Goal: Transaction & Acquisition: Purchase product/service

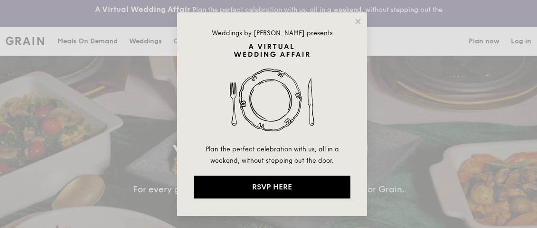
select select
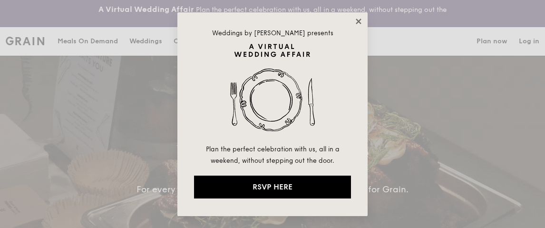
click at [358, 19] on icon at bounding box center [358, 21] width 9 height 9
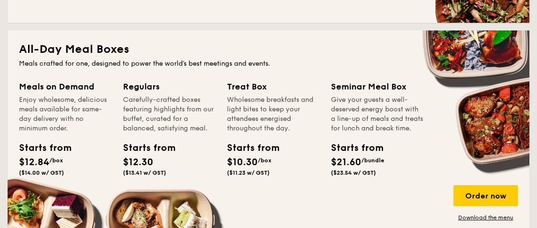
scroll to position [618, 0]
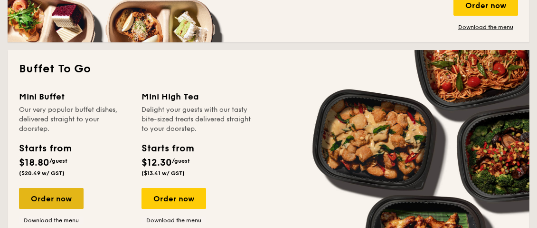
click at [53, 198] on div "Order now" at bounding box center [51, 198] width 65 height 21
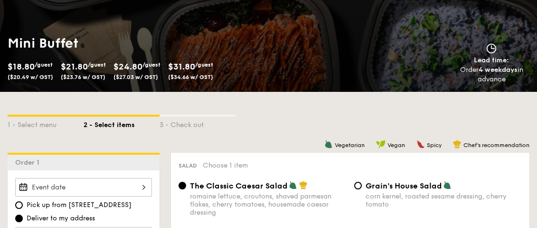
scroll to position [238, 0]
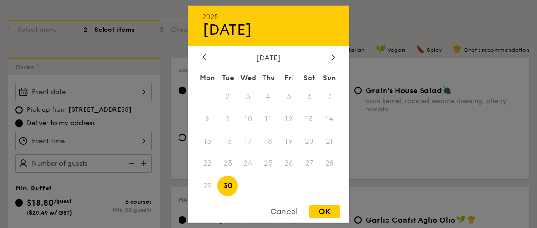
click at [146, 95] on div "2025 Sep [DATE] Tue Wed Thu Fri Sat Sun 1 2 3 4 5 6 7 8 9 10 11 12 13 14 15 16 …" at bounding box center [83, 92] width 137 height 19
click at [329, 53] on div at bounding box center [333, 57] width 9 height 9
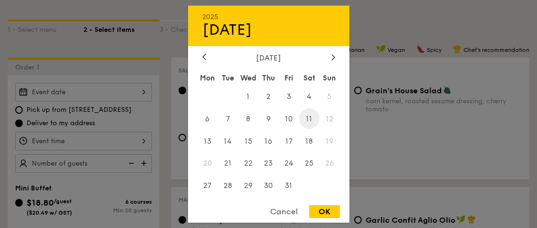
click at [307, 116] on span "11" at bounding box center [309, 118] width 20 height 20
click at [115, 144] on div at bounding box center [268, 114] width 537 height 228
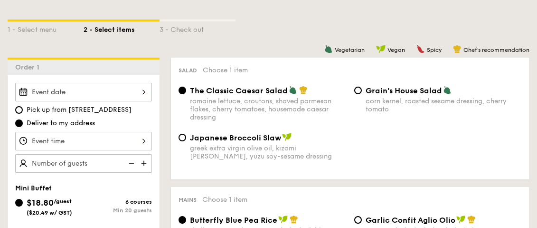
click at [129, 142] on div at bounding box center [268, 114] width 537 height 228
click at [135, 138] on div at bounding box center [83, 141] width 137 height 19
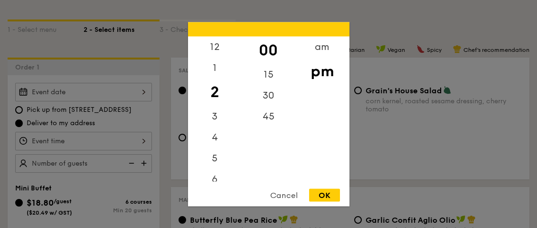
scroll to position [48, 0]
click at [213, 134] on div "6" at bounding box center [215, 135] width 54 height 28
click at [273, 50] on div "00" at bounding box center [269, 50] width 54 height 28
click at [327, 73] on div "pm" at bounding box center [323, 71] width 54 height 28
click at [326, 198] on div "OK" at bounding box center [324, 194] width 31 height 13
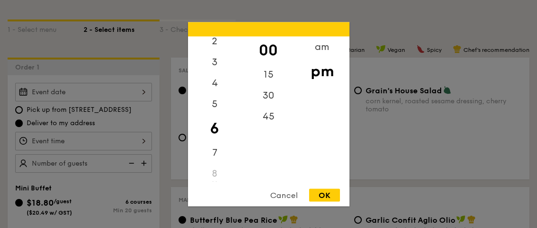
type input "6:00PM"
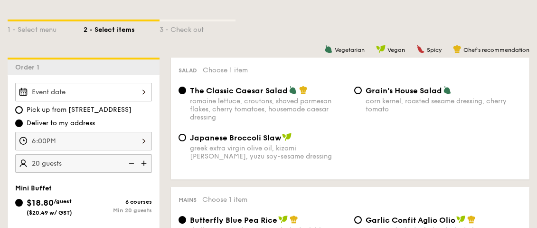
click at [89, 191] on div "Mini Buffet" at bounding box center [83, 188] width 137 height 8
type input "20 guests"
click at [77, 199] on div "$18.80 /guest ($20.49 w/ GST)" at bounding box center [49, 206] width 68 height 20
click at [23, 199] on input "$18.80 /guest ($20.49 w/ GST) 6 courses Min 20 guests" at bounding box center [19, 203] width 8 height 8
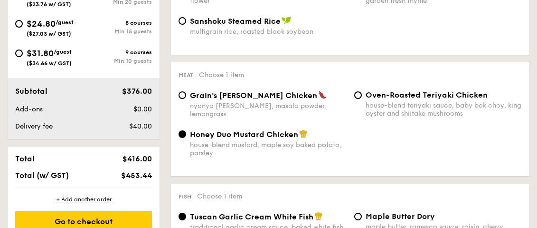
scroll to position [333, 0]
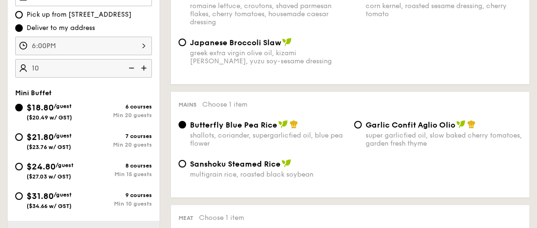
click at [73, 174] on div "$24.80 /guest ($27.03 w/ GST)" at bounding box center [50, 170] width 47 height 20
click at [23, 170] on input "$24.80 /guest ($27.03 w/ GST) 8 courses Min 15 guests" at bounding box center [19, 167] width 8 height 8
radio input "true"
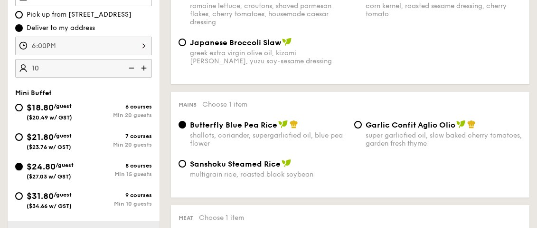
radio input "false"
radio input "true"
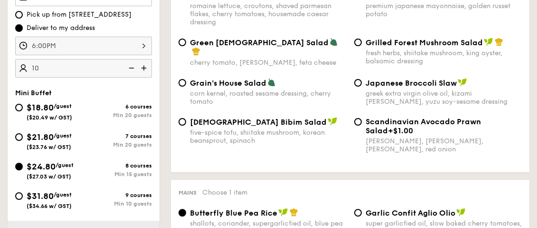
click at [63, 192] on span "/guest" at bounding box center [63, 194] width 18 height 7
click at [23, 192] on input "$31.80 /guest ($34.66 w/ GST) 9 courses Min 10 guests" at bounding box center [19, 196] width 8 height 8
radio input "true"
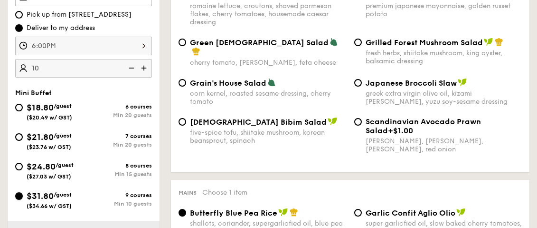
radio input "true"
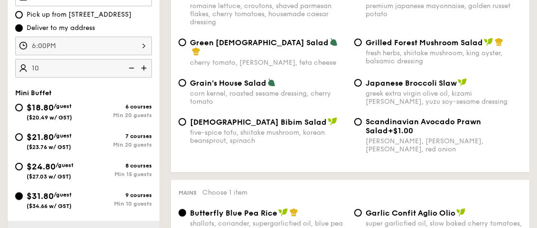
radio input "true"
click at [67, 196] on div "$18.80 /guest ($20.49 w/ GST) 6 courses Min 20 guests $21.80 /guest ($23.76 w/ …" at bounding box center [83, 160] width 144 height 118
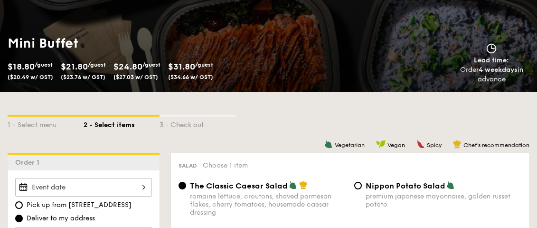
scroll to position [238, 0]
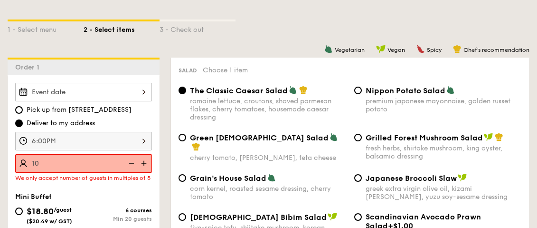
type input "10 guests"
click at [408, 96] on div "Nippon Potato Salad premium japanese mayonnaise, golden russet potato" at bounding box center [444, 100] width 157 height 28
click at [362, 94] on input "Nippon Potato Salad premium japanese mayonnaise, golden russet potato" at bounding box center [359, 90] width 8 height 8
radio input "true"
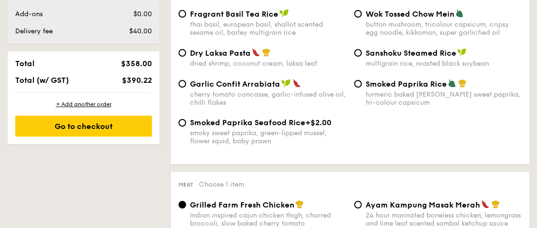
scroll to position [428, 0]
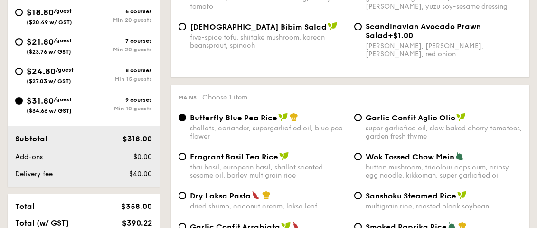
click at [44, 68] on span "$24.80" at bounding box center [41, 71] width 29 height 10
click at [23, 68] on input "$24.80 /guest ($27.03 w/ GST) 8 courses Min 15 guests" at bounding box center [19, 71] width 8 height 8
radio input "true"
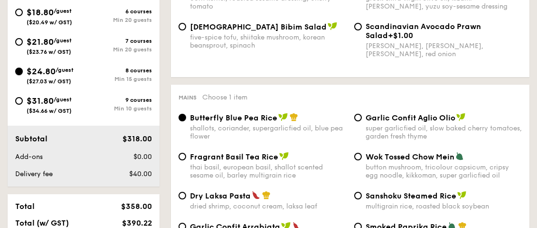
radio input "true"
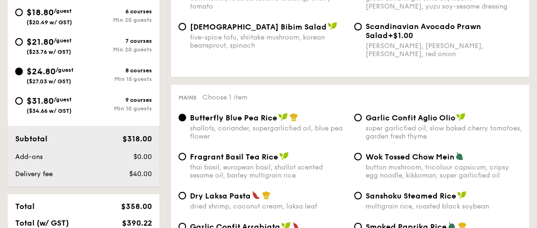
radio input "true"
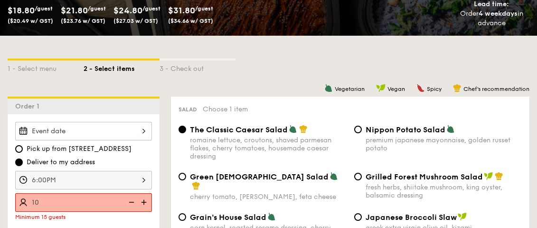
scroll to position [246, 0]
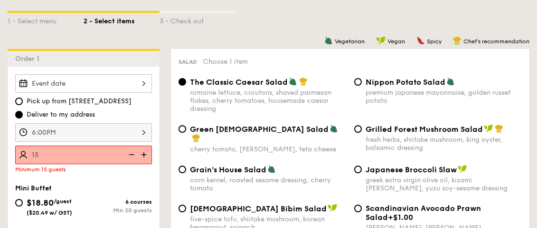
type input "15 guests"
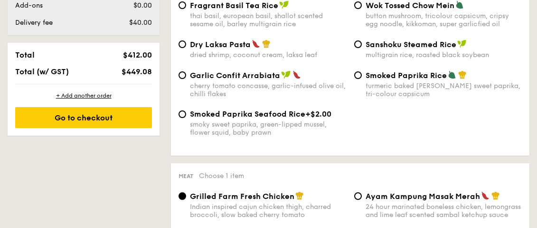
scroll to position [389, 0]
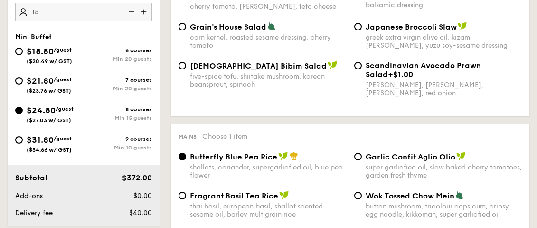
click at [48, 141] on span "$31.80" at bounding box center [40, 139] width 27 height 10
click at [23, 141] on input "$31.80 /guest ($34.66 w/ GST) 9 courses Min 10 guests" at bounding box center [19, 140] width 8 height 8
radio input "true"
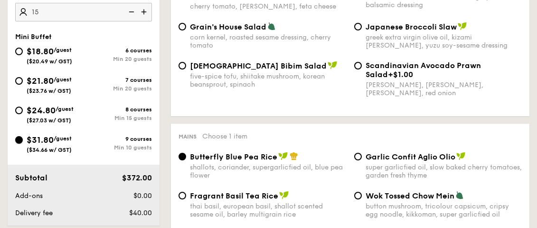
radio input "true"
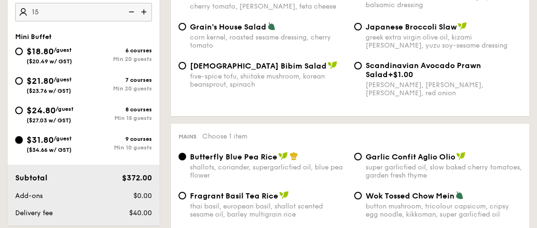
radio input "true"
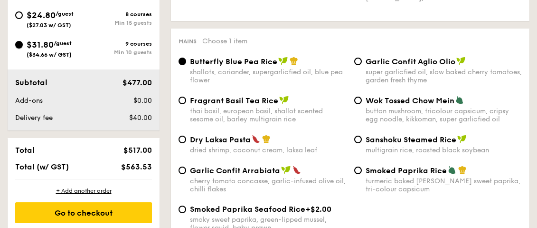
scroll to position [294, 0]
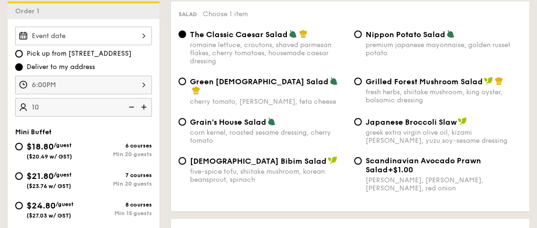
type input "10 guests"
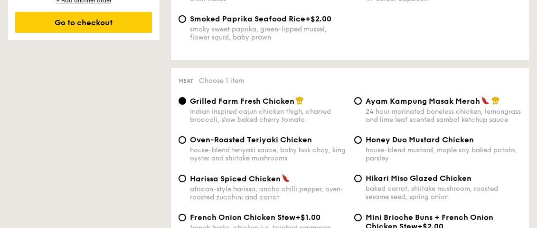
scroll to position [721, 0]
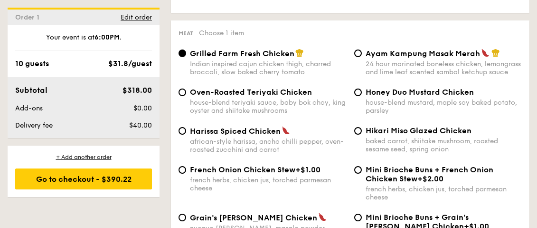
click at [365, 182] on div "Mini Brioche Buns + French Onion Chicken Stew +$2.00 french herbs, chicken jus,…" at bounding box center [439, 183] width 176 height 36
click at [358, 173] on input "Mini Brioche Buns + French Onion Chicken Stew +$2.00 french herbs, chicken jus,…" at bounding box center [359, 170] width 8 height 8
radio input "true"
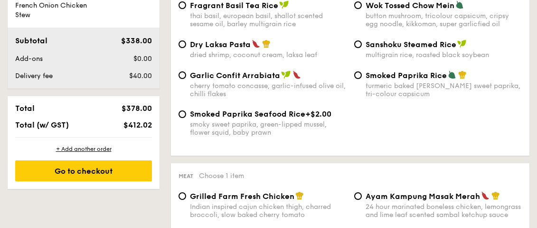
scroll to position [484, 0]
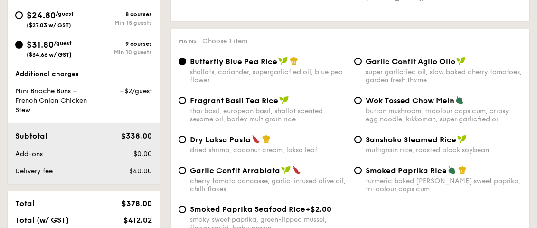
click at [53, 19] on span "$24.80" at bounding box center [41, 15] width 29 height 10
click at [23, 19] on input "$24.80 /guest ($27.03 w/ GST) 8 courses Min 15 guests" at bounding box center [19, 15] width 8 height 8
radio input "true"
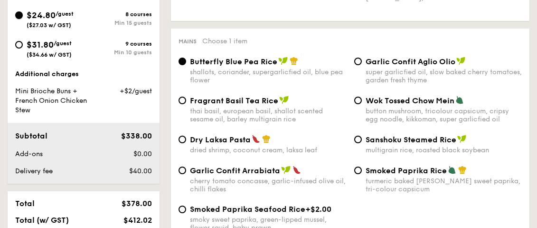
radio input "true"
radio input "false"
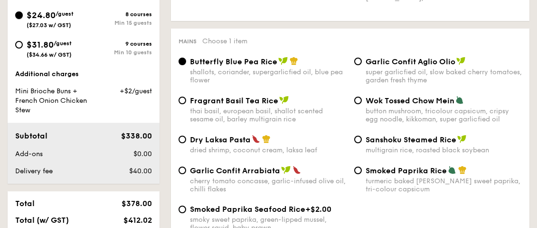
radio input "true"
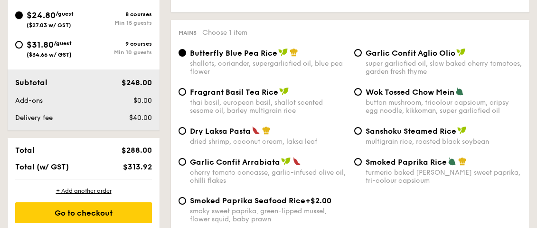
scroll to position [350, 0]
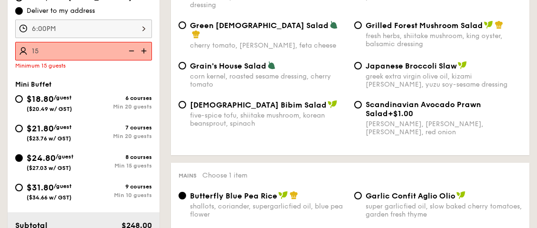
type input "15 guests"
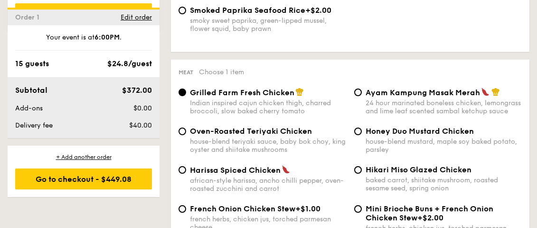
scroll to position [730, 0]
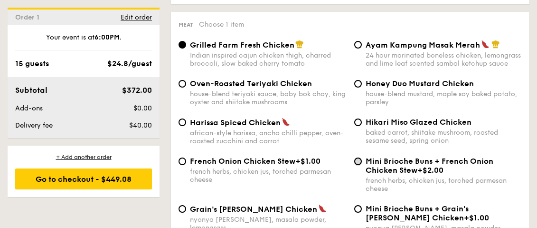
click at [360, 165] on input "Mini Brioche Buns + French Onion Chicken Stew +$2.00 french herbs, chicken jus,…" at bounding box center [359, 161] width 8 height 8
radio input "true"
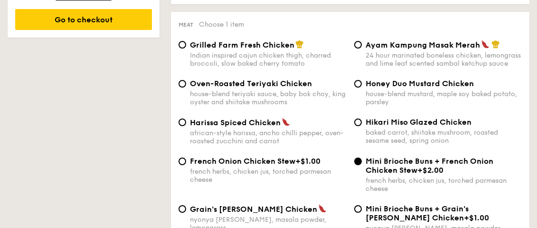
click at [416, 56] on div "24 hour marinated boneless chicken, lemongrass and lime leaf scented sambal ket…" at bounding box center [444, 59] width 157 height 16
click at [362, 48] on input "Ayam Kampung Masak Merah 24 hour marinated boneless chicken, lemongrass and lim…" at bounding box center [359, 45] width 8 height 8
radio input "true"
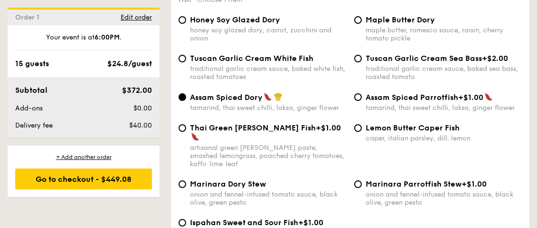
scroll to position [962, 0]
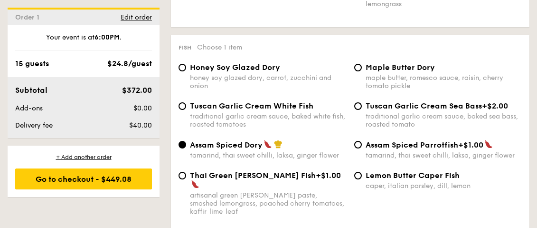
click at [290, 63] on div "Honey Soy Glazed Dory" at bounding box center [268, 67] width 157 height 9
click at [186, 64] on input "Honey Soy Glazed Dory honey soy glazed dory, carrot, zucchini and onion" at bounding box center [183, 68] width 8 height 8
radio input "true"
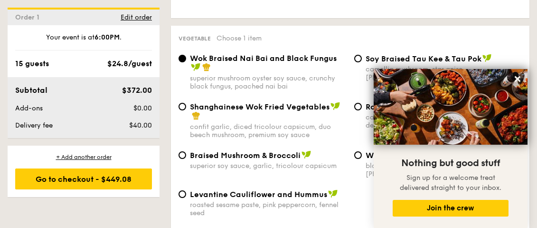
scroll to position [1295, 0]
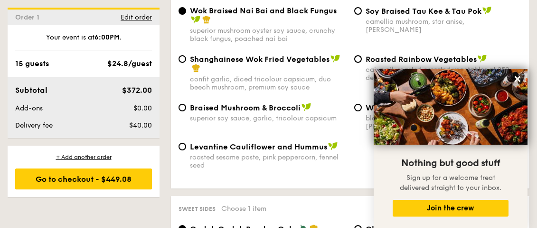
click at [288, 153] on div "roasted sesame paste, pink peppercorn, fennel seed" at bounding box center [268, 161] width 157 height 16
click at [186, 144] on input "Levantine Cauliflower and Hummus roasted sesame paste, pink peppercorn, fennel …" at bounding box center [183, 147] width 8 height 8
radio input "true"
click at [519, 79] on icon at bounding box center [518, 79] width 6 height 6
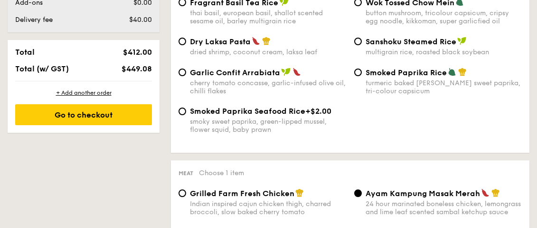
scroll to position [439, 0]
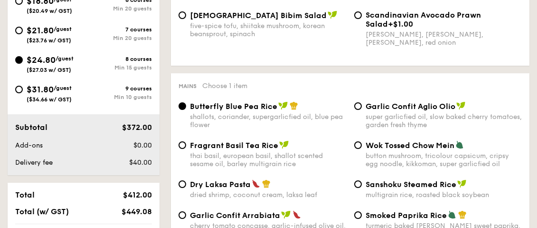
click at [35, 90] on span "$31.80" at bounding box center [40, 89] width 27 height 10
click at [23, 90] on input "$31.80 /guest ($34.66 w/ GST) 9 courses Min 10 guests" at bounding box center [19, 90] width 8 height 8
radio input "true"
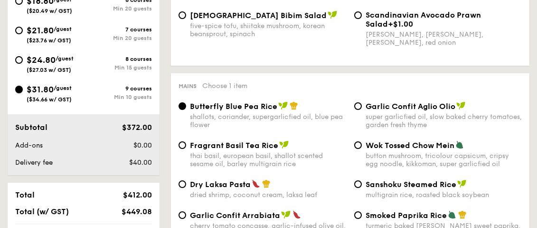
radio input "true"
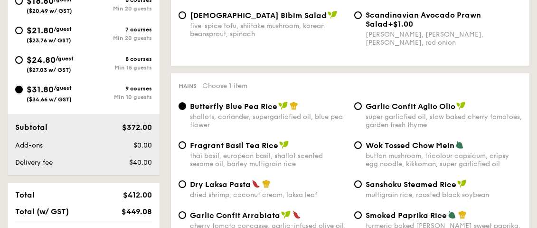
radio input "true"
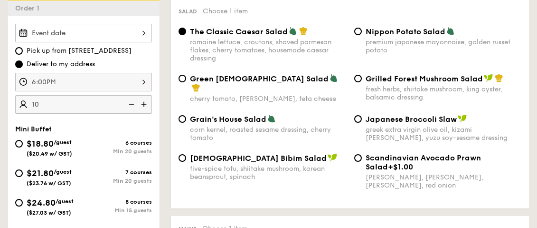
type input "10 guests"
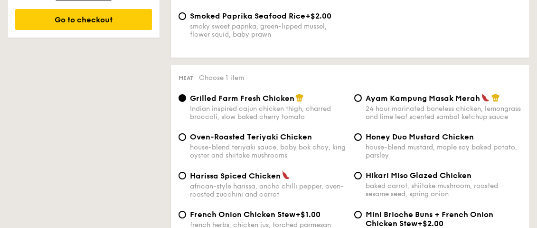
scroll to position [487, 0]
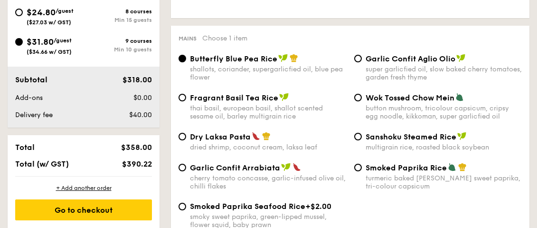
click at [48, 15] on span "$24.80" at bounding box center [41, 12] width 29 height 10
click at [23, 15] on input "$24.80 /guest ($27.03 w/ GST) 8 courses Min 15 guests" at bounding box center [19, 13] width 8 height 8
radio input "true"
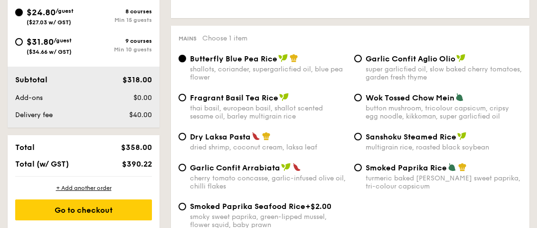
radio input "true"
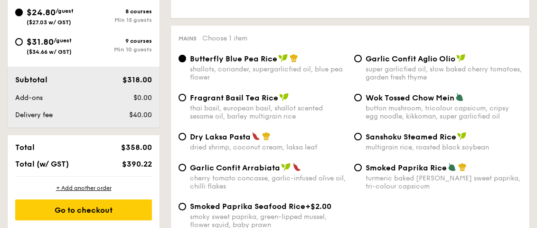
radio input "true"
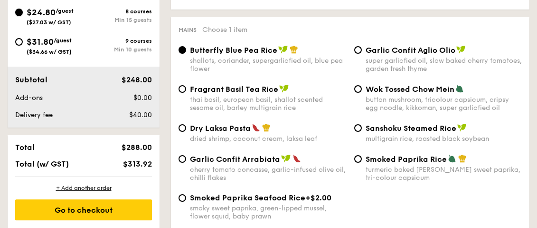
scroll to position [353, 0]
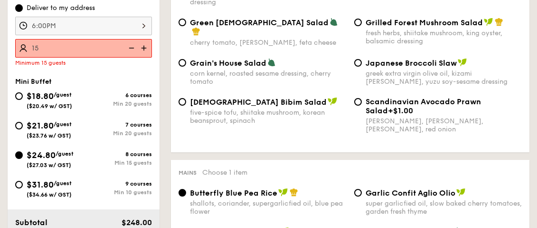
type input "15 guests"
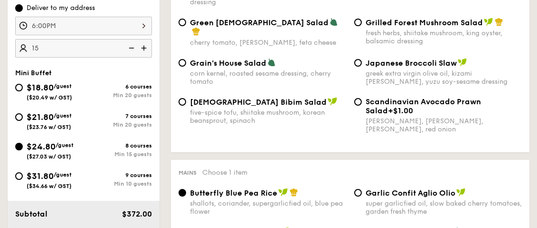
scroll to position [305, 0]
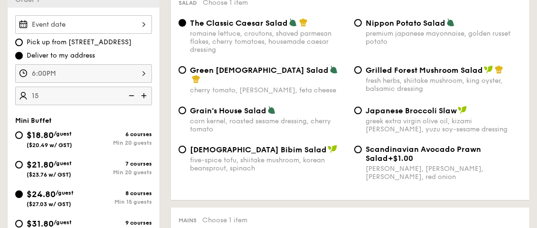
click at [383, 18] on div "Nippon Potato Salad" at bounding box center [444, 23] width 157 height 10
click at [362, 19] on input "Nippon Potato Salad premium japanese mayonnaise, golden russet potato" at bounding box center [359, 23] width 8 height 8
radio input "true"
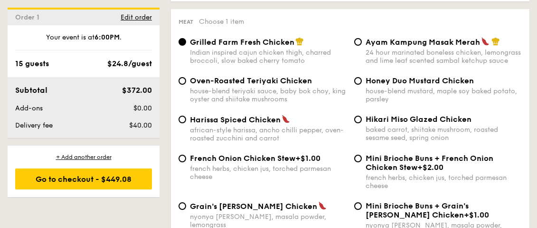
scroll to position [780, 0]
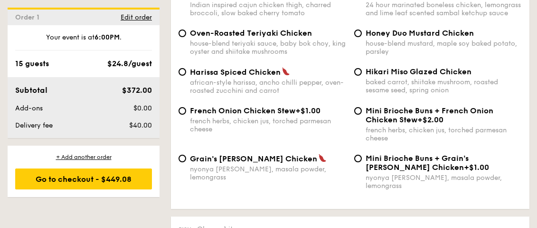
click at [411, 94] on div "baked carrot, shiitake mushroom, roasted sesame seed, spring onion" at bounding box center [444, 86] width 157 height 16
click at [362, 76] on input "Hikari Miso Glazed Chicken baked carrot, shiitake mushroom, roasted sesame seed…" at bounding box center [359, 72] width 8 height 8
radio input "true"
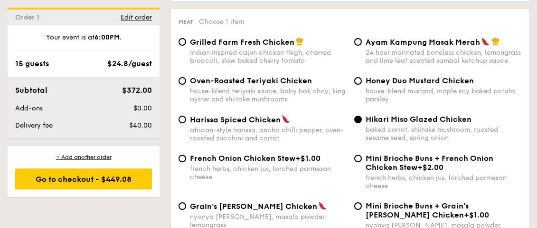
click at [279, 39] on span "Grilled Farm Fresh Chicken" at bounding box center [242, 42] width 105 height 9
click at [186, 39] on input "Grilled Farm Fresh Chicken Indian inspired cajun chicken thigh, charred broccol…" at bounding box center [183, 42] width 8 height 8
radio input "true"
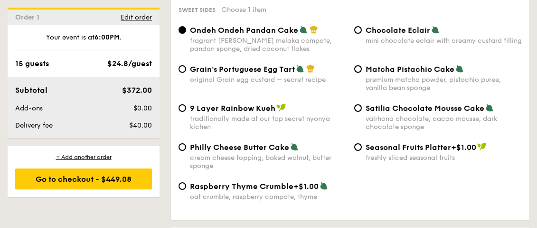
scroll to position [1541, 0]
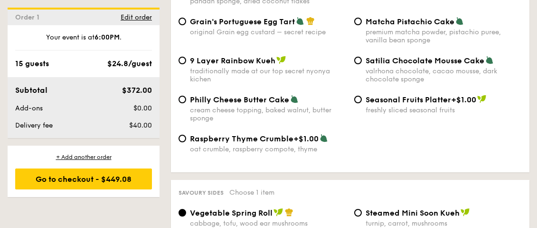
click at [248, 106] on div "cream cheese topping, baked walnut, butter sponge" at bounding box center [268, 114] width 157 height 16
click at [186, 103] on input "Philly Cheese Butter Cake cream cheese topping, baked walnut, butter sponge" at bounding box center [183, 100] width 8 height 8
radio input "true"
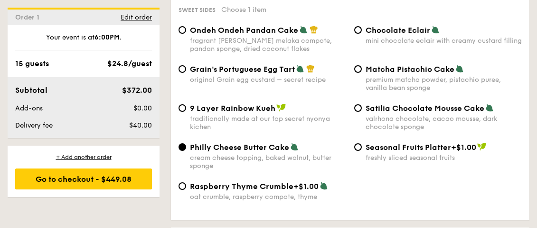
click at [267, 115] on div "traditionally made at our top secret nyonya kichen" at bounding box center [268, 123] width 157 height 16
click at [186, 112] on input "9 Layer Rainbow Kueh traditionally made at our top secret nyonya kichen" at bounding box center [183, 108] width 8 height 8
radio input "true"
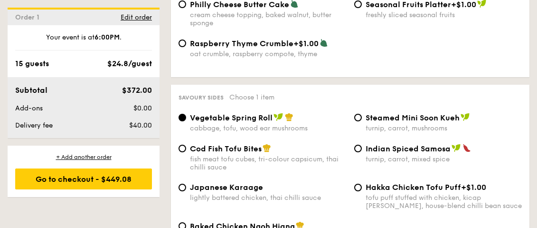
click at [242, 144] on span "Cod Fish Tofu Bites" at bounding box center [226, 148] width 72 height 9
click at [186, 144] on input "Cod Fish Tofu Bites fish meat tofu cubes, tri-colour capsicum, thai chilli sauce" at bounding box center [183, 148] width 8 height 8
radio input "true"
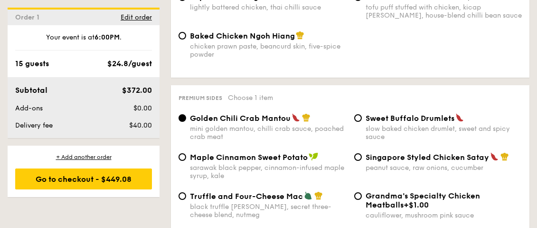
scroll to position [1968, 0]
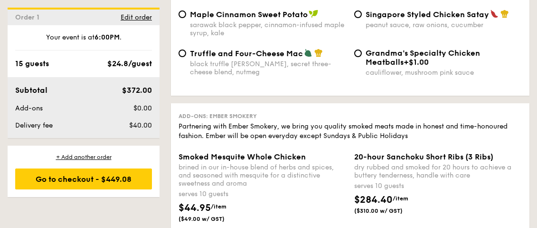
click at [44, 140] on div "Order 1 Edit order Your event is at 6:00PM . 15 guests $24.8/guest Subtotal $37…" at bounding box center [84, 103] width 152 height 190
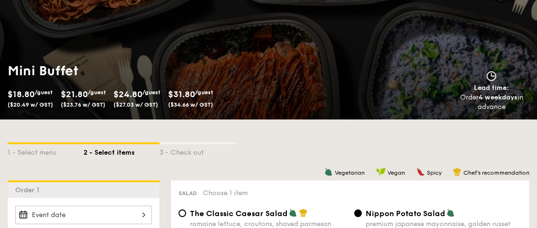
scroll to position [0, 0]
